Goal: Task Accomplishment & Management: Complete application form

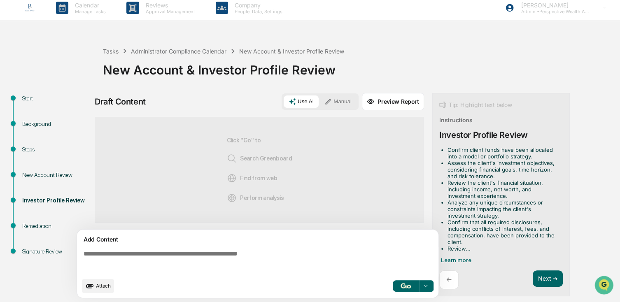
scroll to position [7, 0]
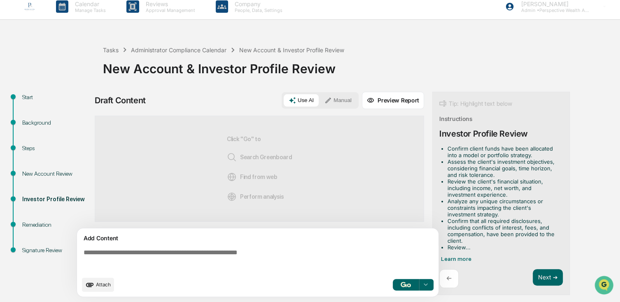
click at [449, 274] on p "←" at bounding box center [448, 278] width 5 height 8
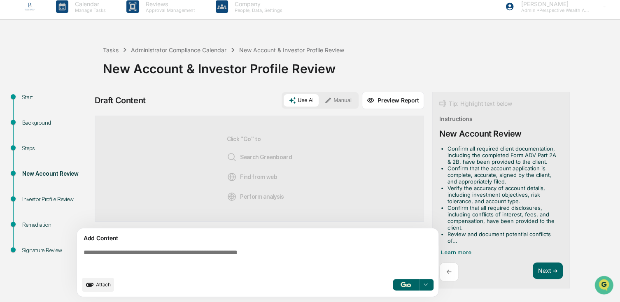
click at [446, 271] on p "←" at bounding box center [448, 272] width 5 height 8
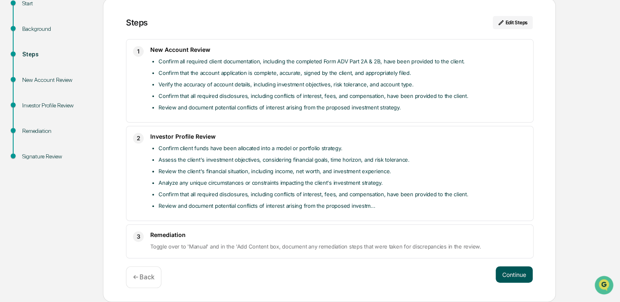
click at [508, 281] on button "Continue" at bounding box center [513, 274] width 37 height 16
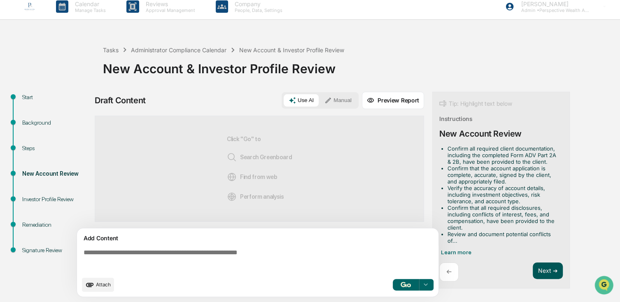
click at [539, 265] on button "Next ➔" at bounding box center [547, 270] width 30 height 17
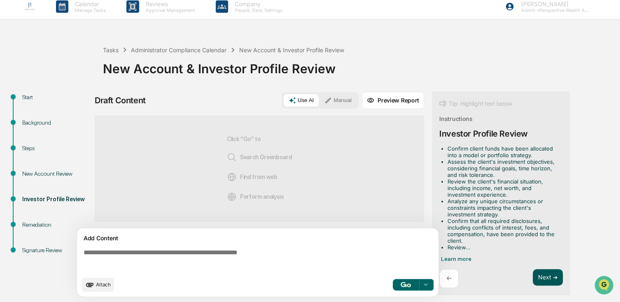
click at [542, 269] on button "Next ➔" at bounding box center [547, 277] width 30 height 17
click at [543, 271] on button "Next ➔" at bounding box center [547, 277] width 30 height 17
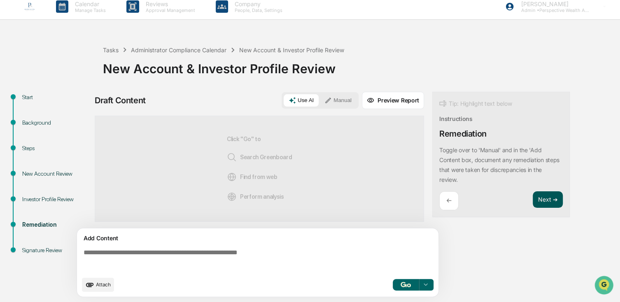
click at [557, 192] on button "Next ➔" at bounding box center [547, 199] width 30 height 17
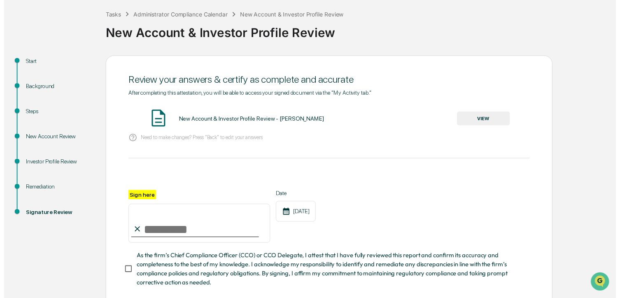
scroll to position [91, 0]
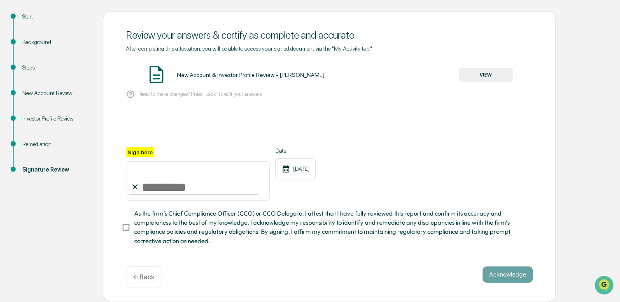
click at [146, 281] on p "← Back" at bounding box center [143, 277] width 21 height 8
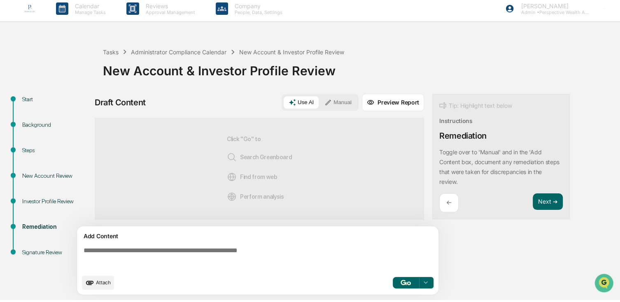
scroll to position [7, 0]
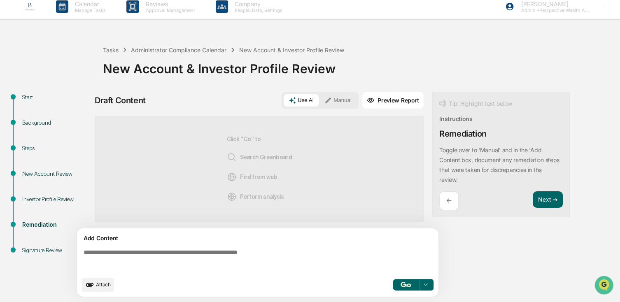
click at [447, 203] on p "←" at bounding box center [448, 201] width 5 height 8
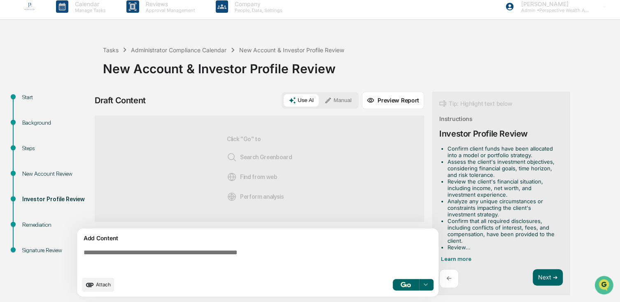
click at [447, 203] on li "Analyze any unique circumstances or constraints impacting the client's investme…" at bounding box center [503, 208] width 112 height 20
click at [446, 274] on p "←" at bounding box center [448, 278] width 5 height 8
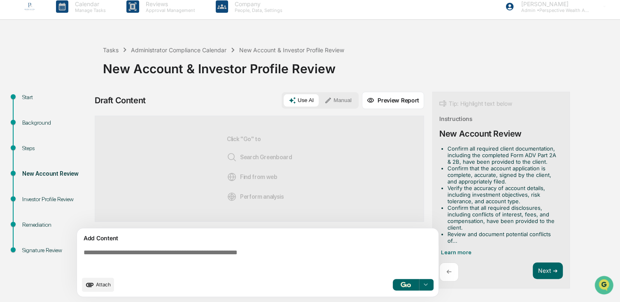
click at [445, 272] on div "←" at bounding box center [448, 271] width 19 height 19
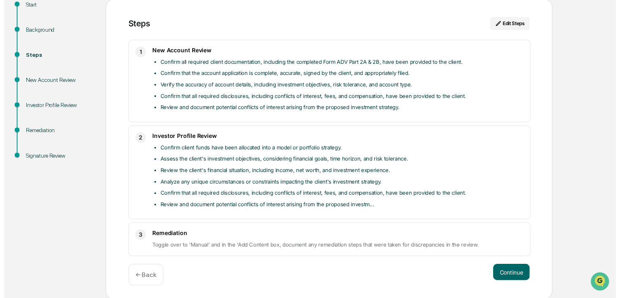
scroll to position [100, 0]
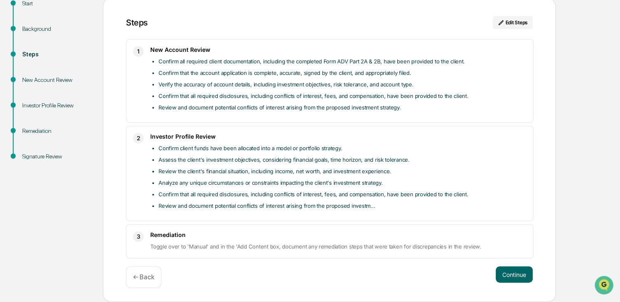
click at [139, 274] on p "← Back" at bounding box center [143, 277] width 21 height 8
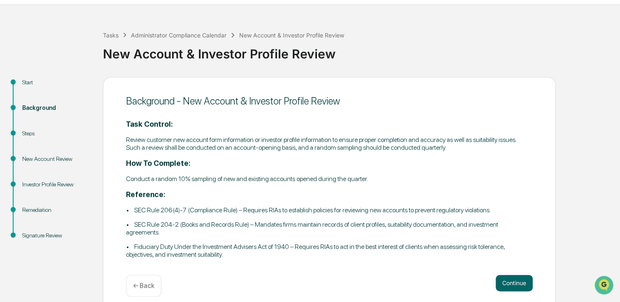
scroll to position [30, 0]
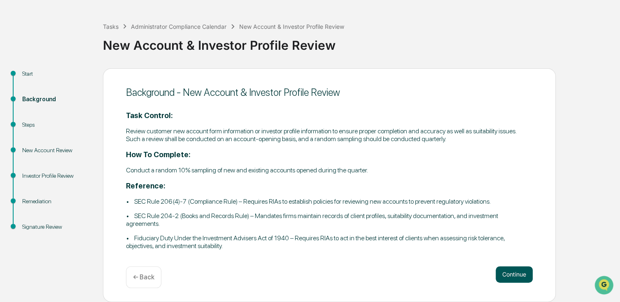
click at [509, 273] on button "Continue" at bounding box center [513, 274] width 37 height 16
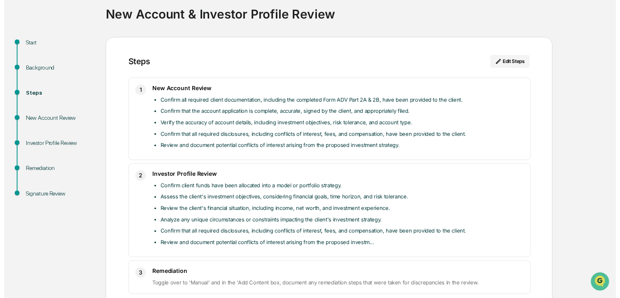
scroll to position [100, 0]
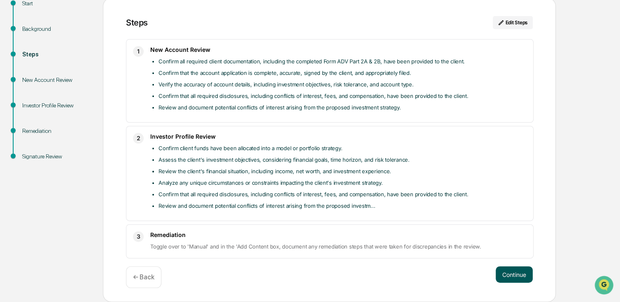
click at [506, 269] on button "Continue" at bounding box center [513, 274] width 37 height 16
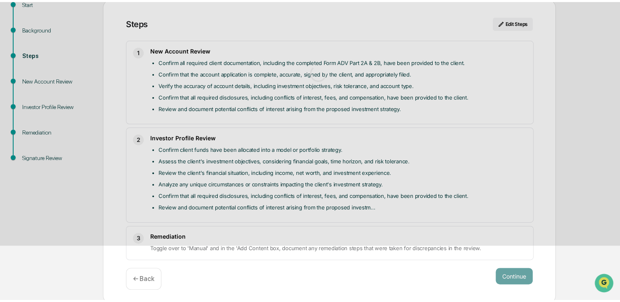
scroll to position [7, 0]
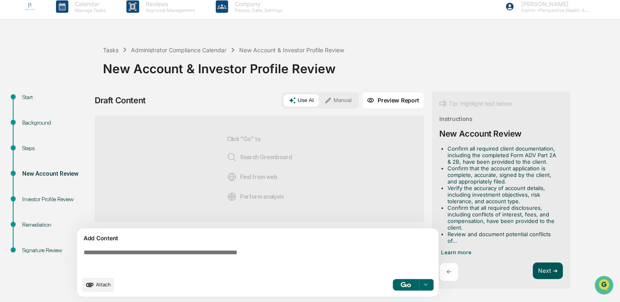
click at [536, 266] on button "Next ➔" at bounding box center [547, 270] width 30 height 17
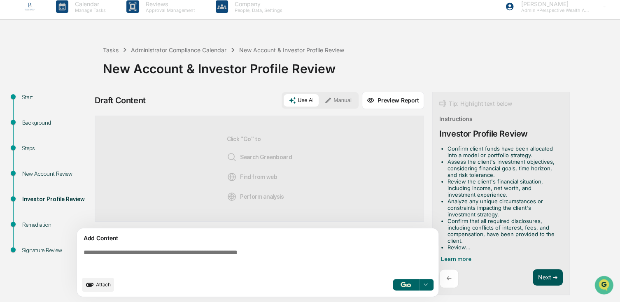
click at [539, 269] on button "Next ➔" at bounding box center [547, 277] width 30 height 17
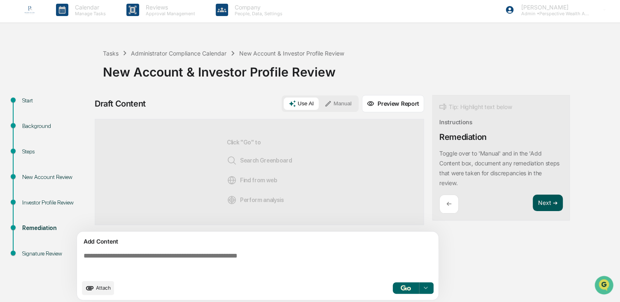
scroll to position [0, 0]
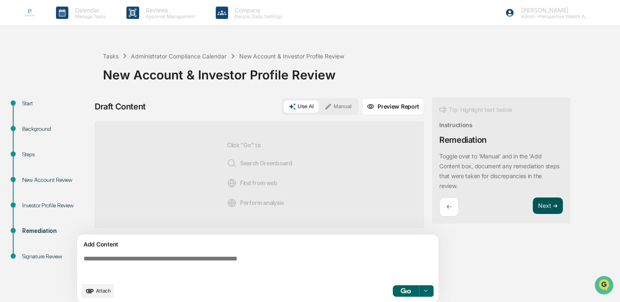
click at [543, 205] on button "Next ➔" at bounding box center [547, 205] width 30 height 17
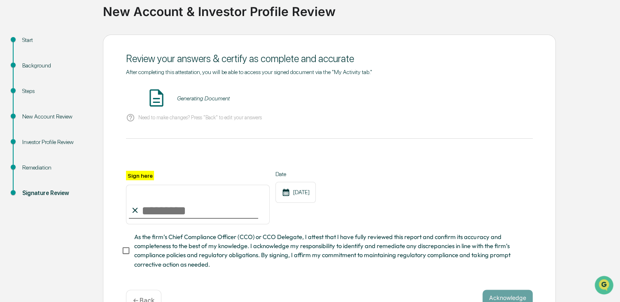
scroll to position [91, 0]
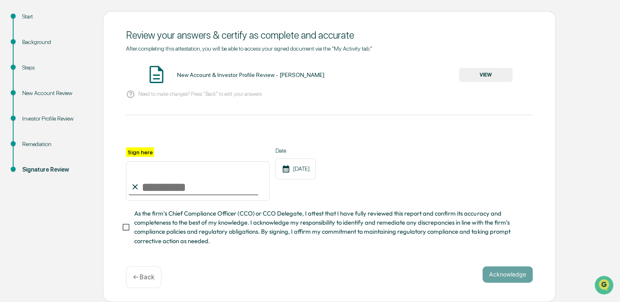
click at [481, 77] on button "VIEW" at bounding box center [485, 75] width 53 height 14
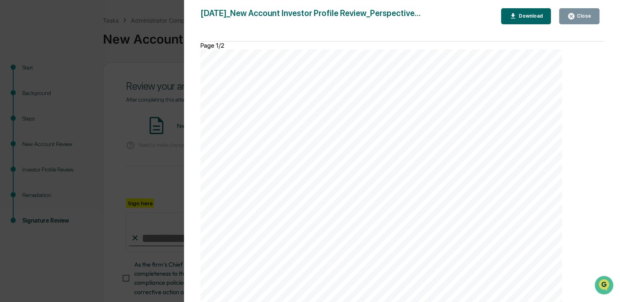
scroll to position [0, 0]
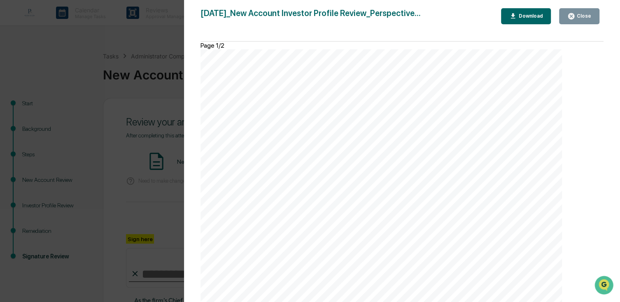
click at [571, 15] on icon "button" at bounding box center [571, 16] width 6 height 6
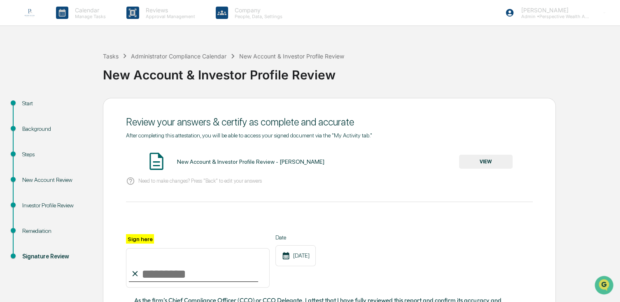
click at [177, 279] on input "Sign here" at bounding box center [198, 267] width 144 height 39
type input "**********"
click at [421, 259] on div "**********" at bounding box center [329, 260] width 406 height 53
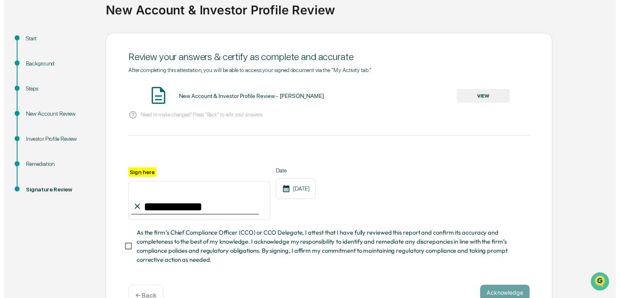
scroll to position [91, 0]
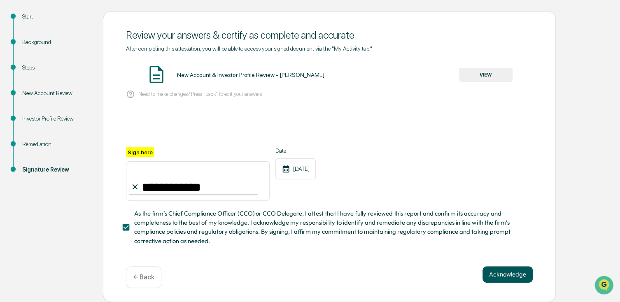
click at [490, 278] on button "Acknowledge" at bounding box center [507, 274] width 50 height 16
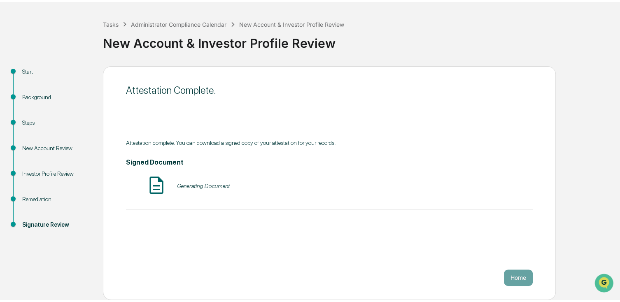
scroll to position [30, 0]
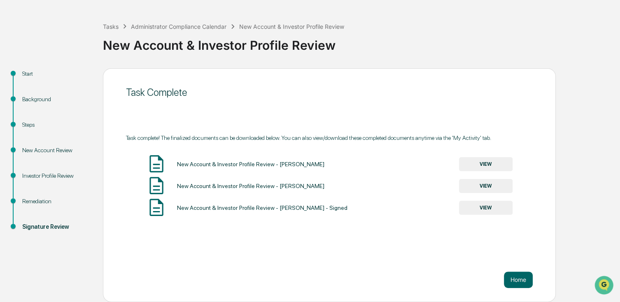
click at [487, 163] on button "VIEW" at bounding box center [485, 164] width 53 height 14
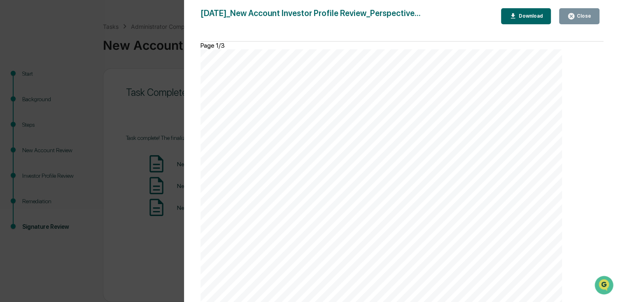
scroll to position [535, 0]
click at [582, 18] on div "Close" at bounding box center [583, 16] width 16 height 6
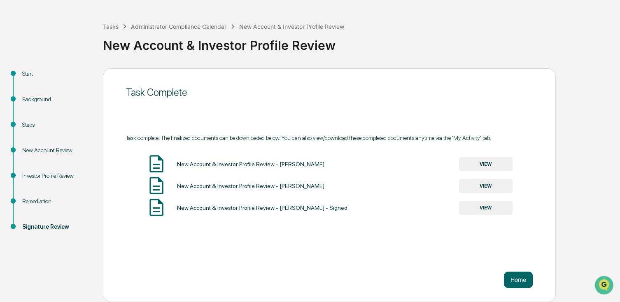
click at [509, 187] on button "VIEW" at bounding box center [485, 186] width 53 height 14
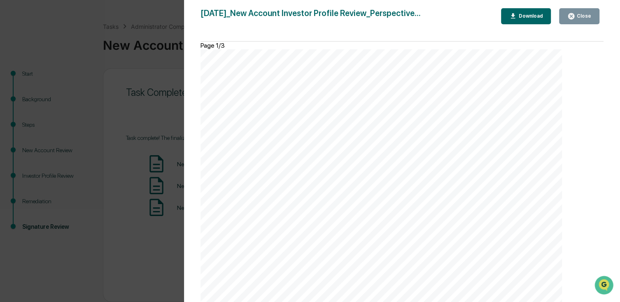
scroll to position [453, 0]
drag, startPoint x: 297, startPoint y: 254, endPoint x: 278, endPoint y: 210, distance: 48.1
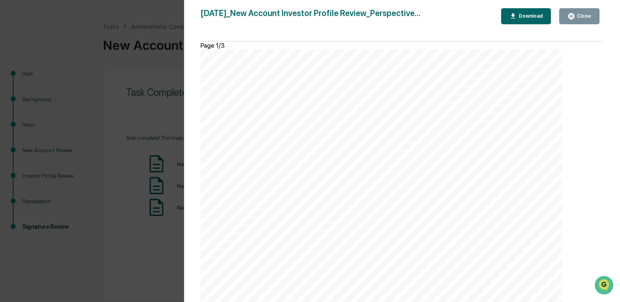
drag, startPoint x: 278, startPoint y: 210, endPoint x: 250, endPoint y: 176, distance: 44.2
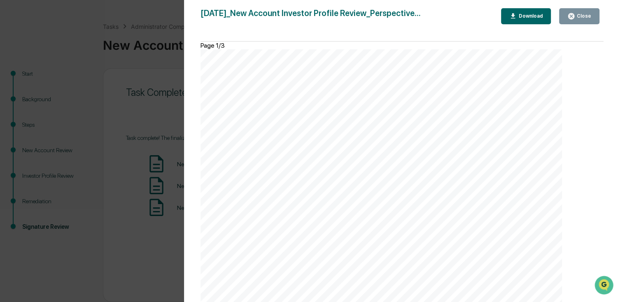
click at [581, 11] on button "Close" at bounding box center [579, 16] width 40 height 16
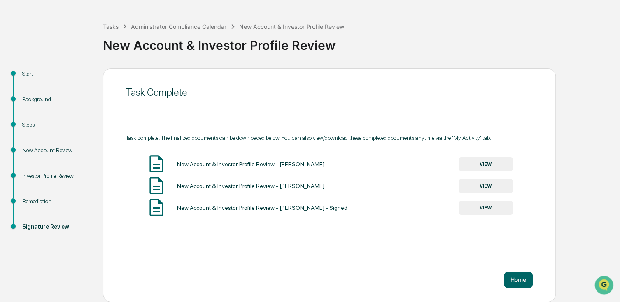
click at [31, 200] on div "Remediation" at bounding box center [55, 201] width 67 height 9
click at [473, 205] on button "VIEW" at bounding box center [485, 208] width 53 height 14
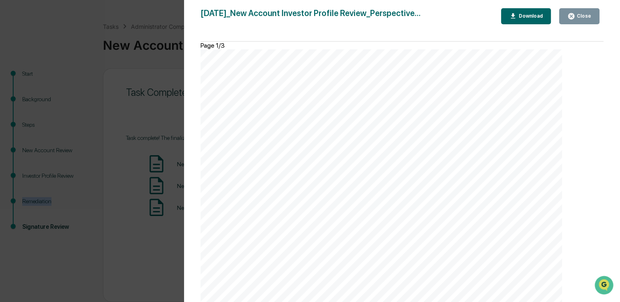
scroll to position [0, 0]
click at [577, 9] on button "Close" at bounding box center [579, 16] width 40 height 16
